Goal: Information Seeking & Learning: Compare options

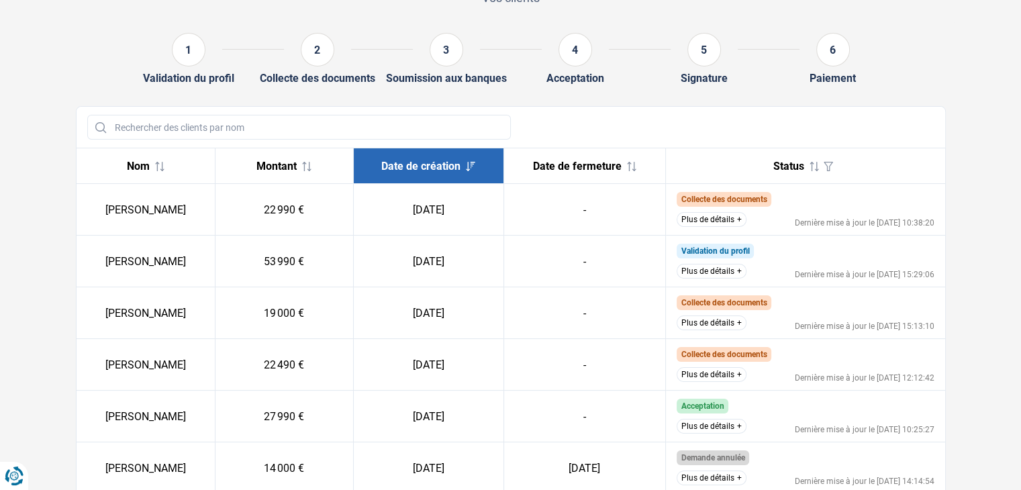
scroll to position [134, 0]
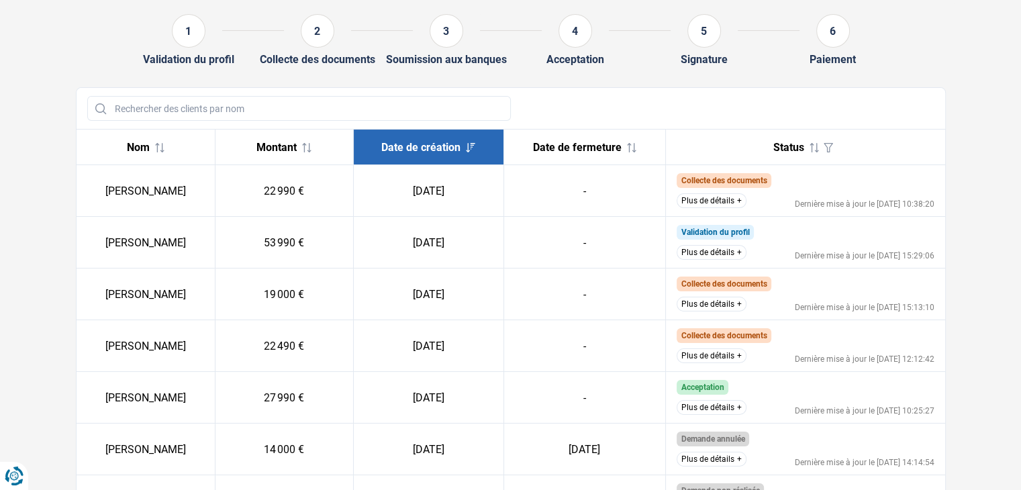
click at [716, 411] on button "Plus de détails" at bounding box center [711, 407] width 70 height 15
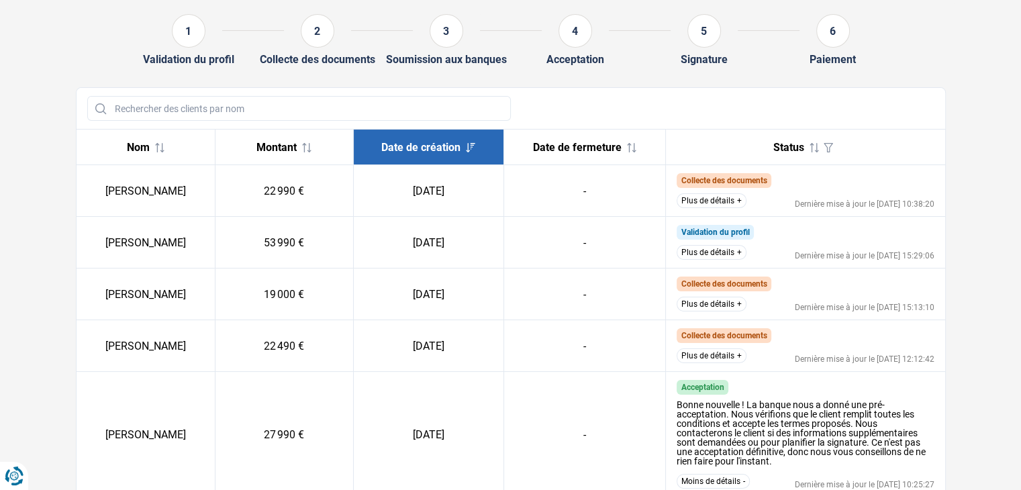
click at [713, 359] on button "Plus de détails" at bounding box center [711, 355] width 70 height 15
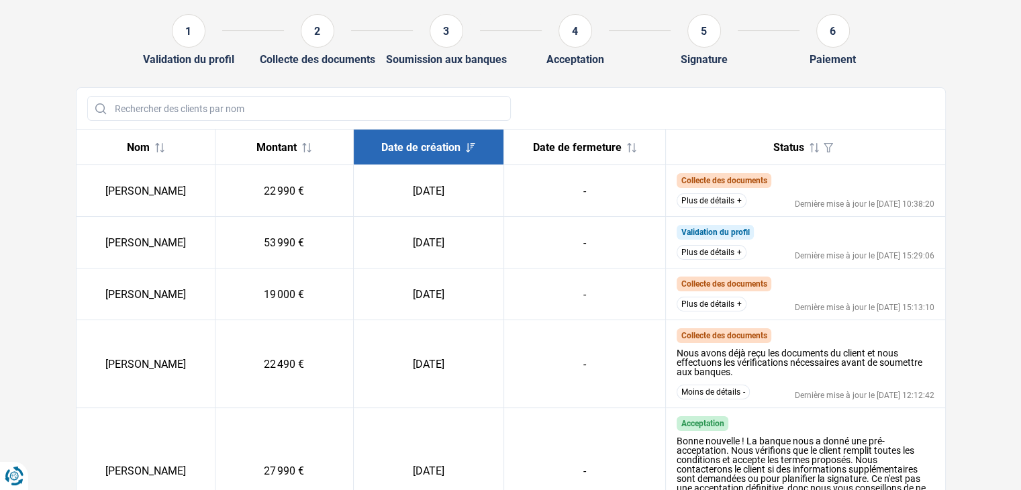
click at [718, 299] on button "Plus de détails" at bounding box center [711, 304] width 70 height 15
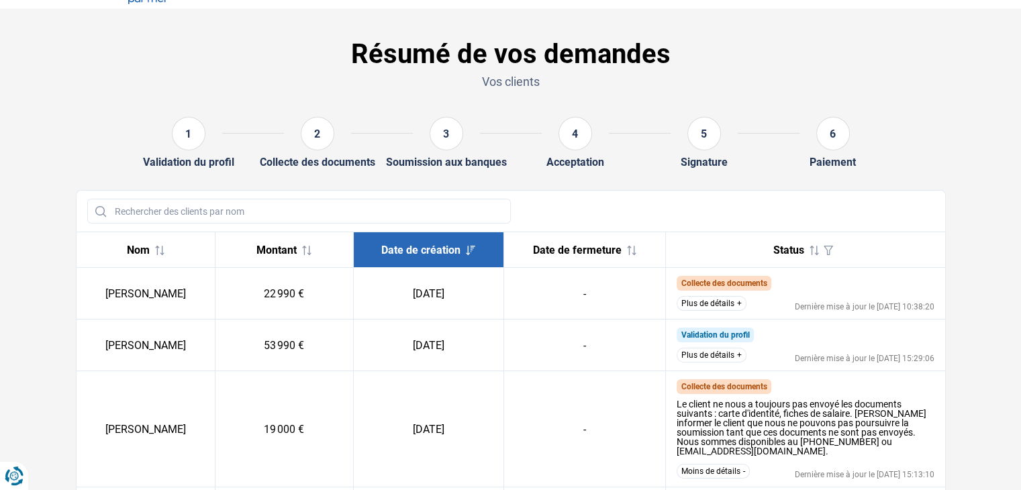
scroll to position [0, 0]
